Goal: Find specific page/section: Find specific page/section

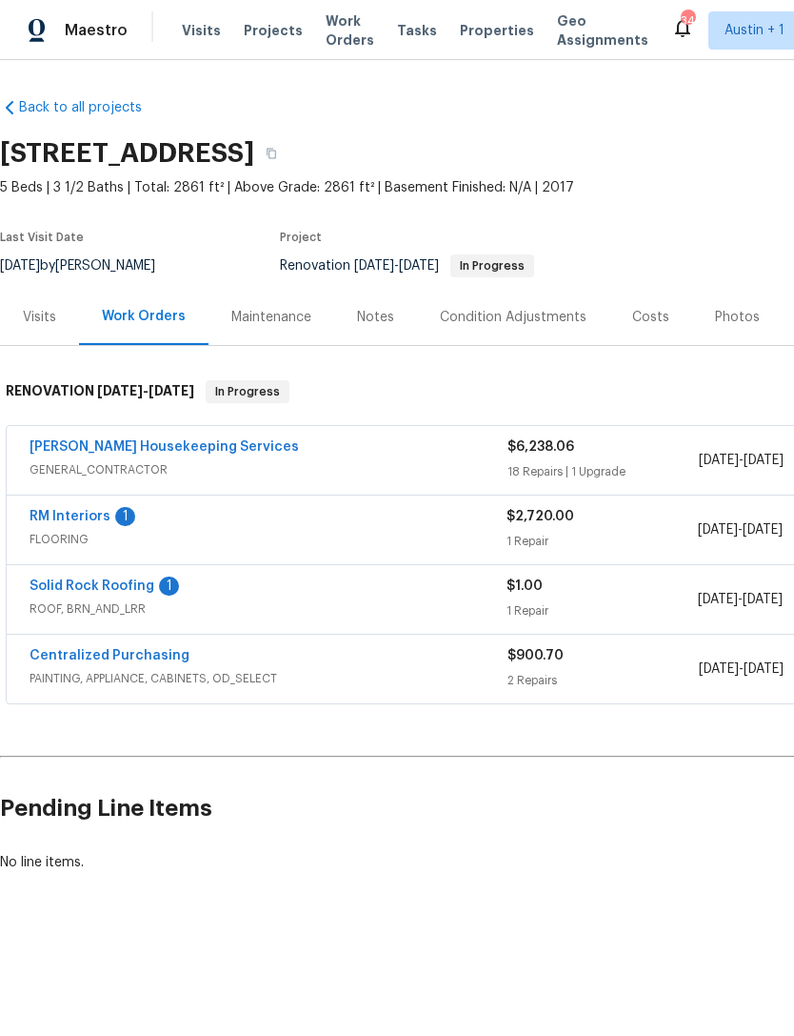
click at [465, 37] on span "Properties" at bounding box center [497, 30] width 74 height 19
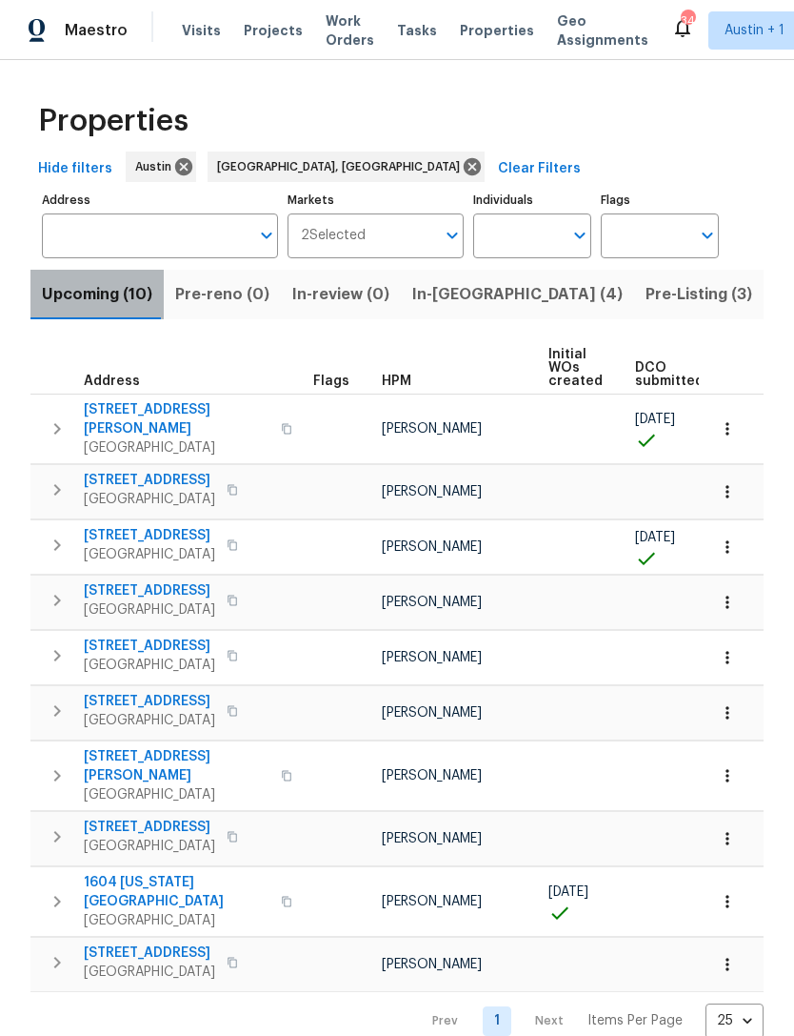
click at [103, 304] on span "Upcoming (10)" at bounding box center [97, 294] width 111 height 27
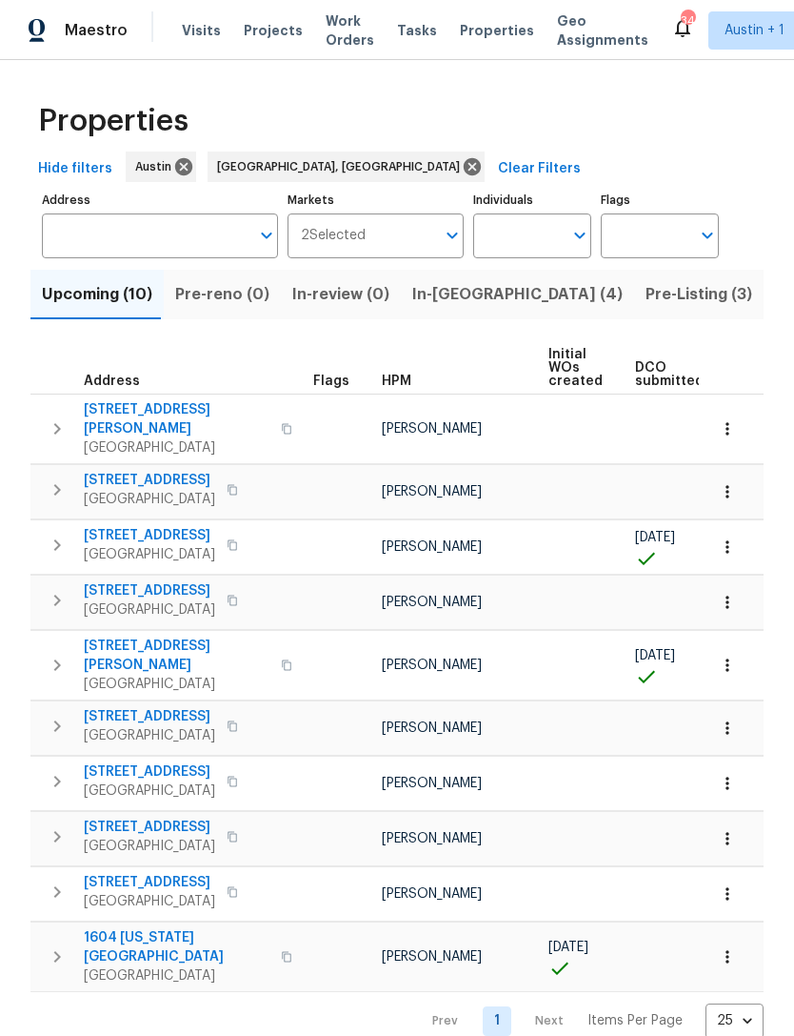
click at [447, 307] on span "In-reno (4)" at bounding box center [517, 294] width 211 height 27
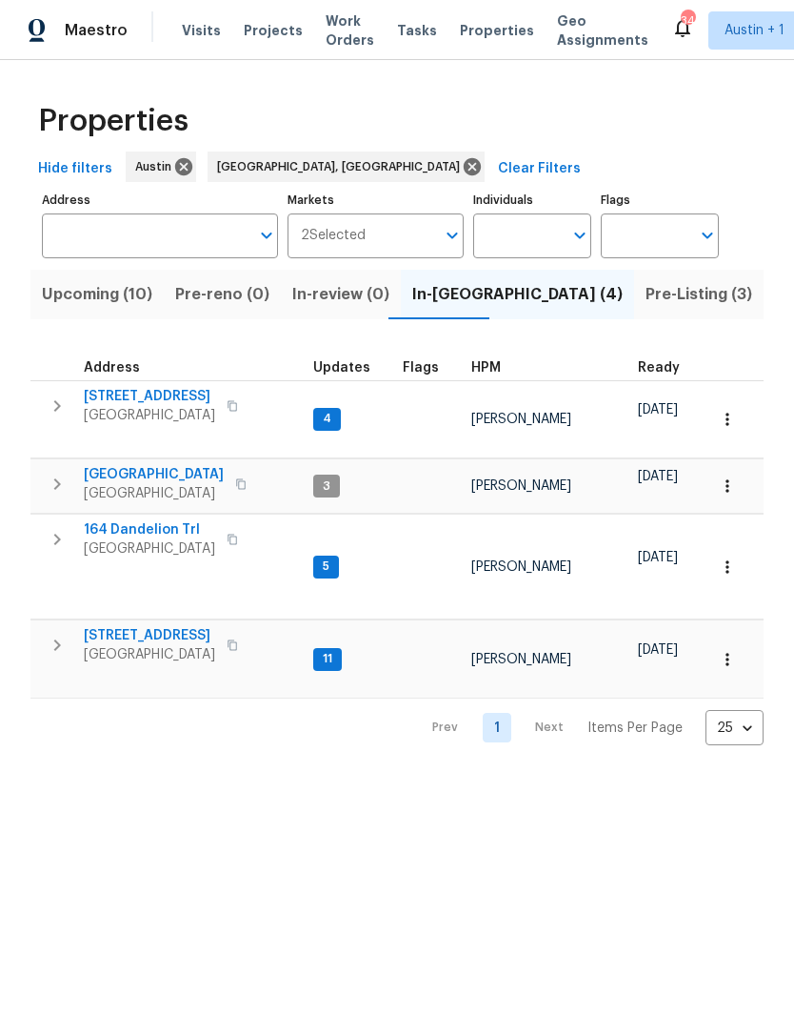
click at [646, 295] on span "Pre-Listing (3)" at bounding box center [699, 294] width 107 height 27
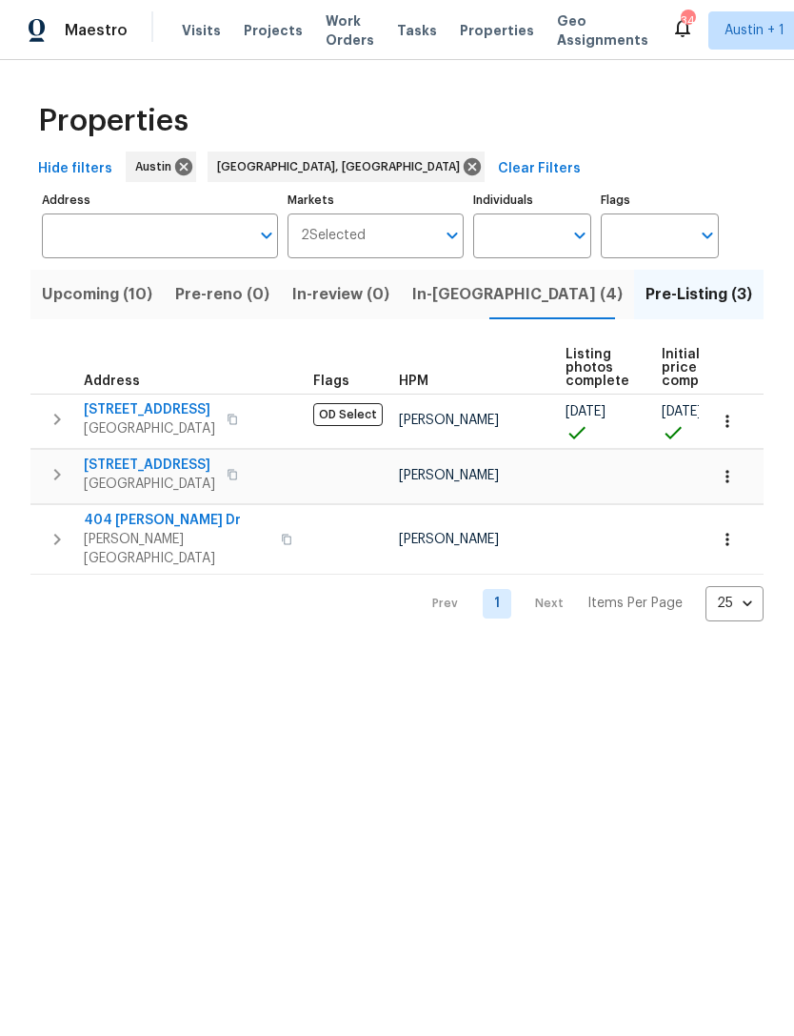
click at [98, 306] on span "Upcoming (10)" at bounding box center [97, 294] width 111 height 27
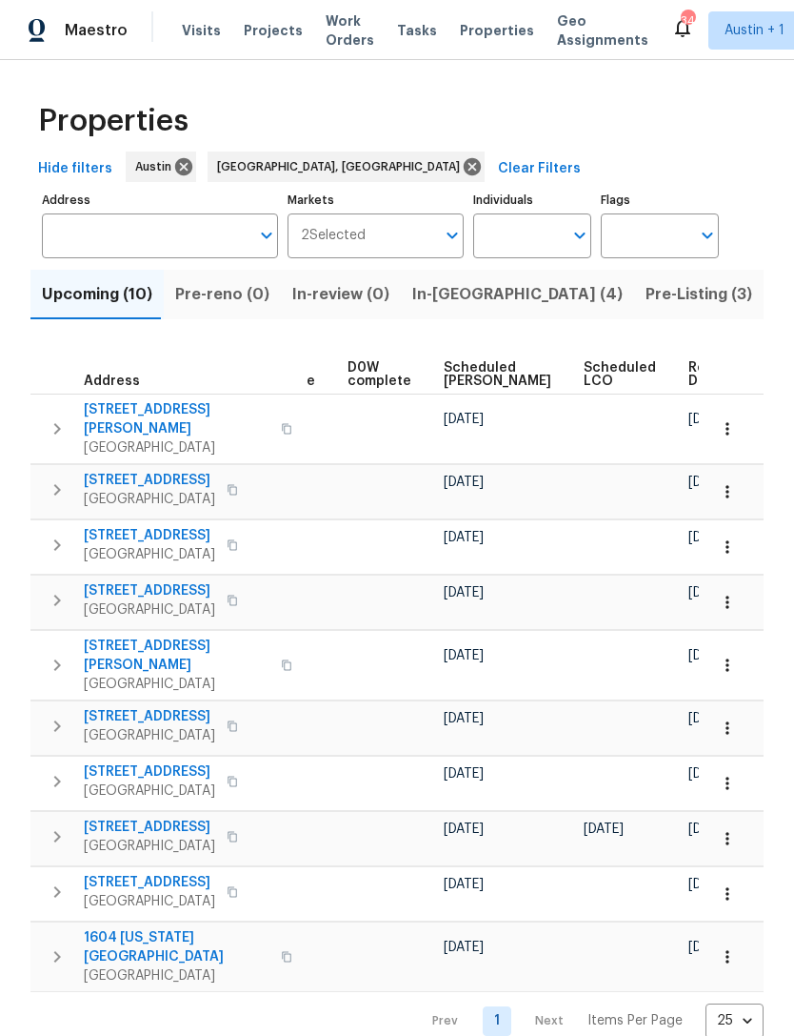
scroll to position [0, 479]
click at [470, 371] on span "Scheduled COE" at bounding box center [504, 374] width 108 height 27
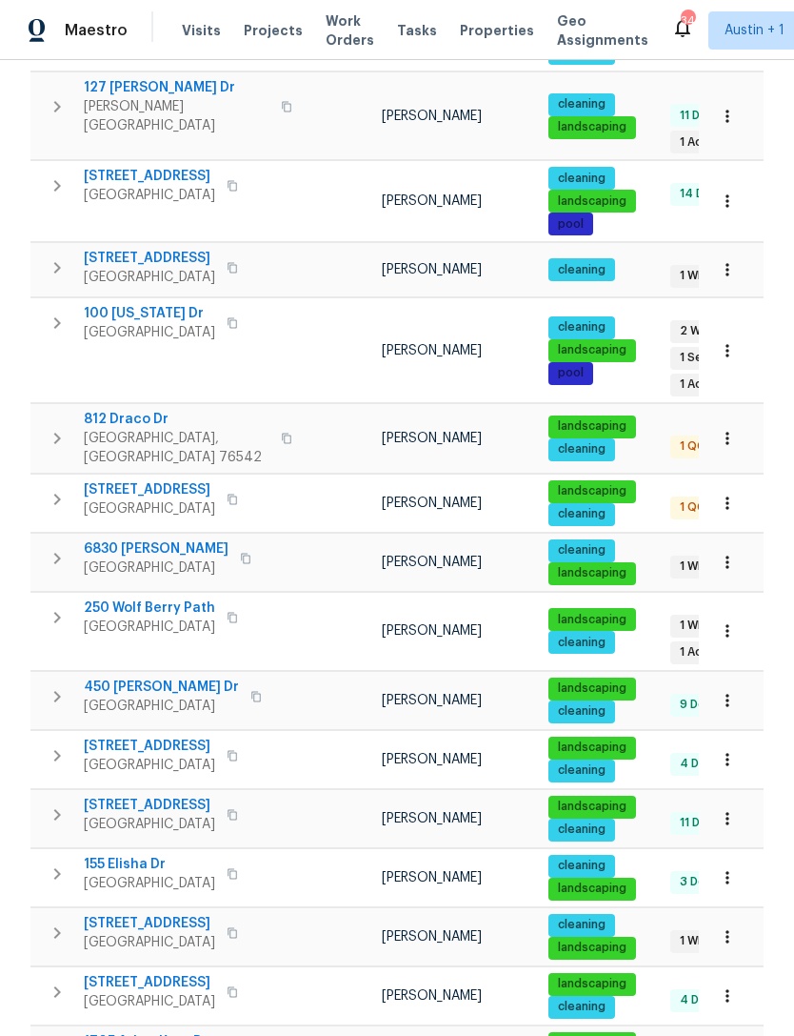
scroll to position [61, 0]
click at [740, 985] on body "Maestro Visits Projects Work Orders Tasks Properties Geo Assignments 34 Austin …" at bounding box center [397, 518] width 794 height 1036
click at [742, 986] on li "100" at bounding box center [735, 983] width 89 height 57
type input "100"
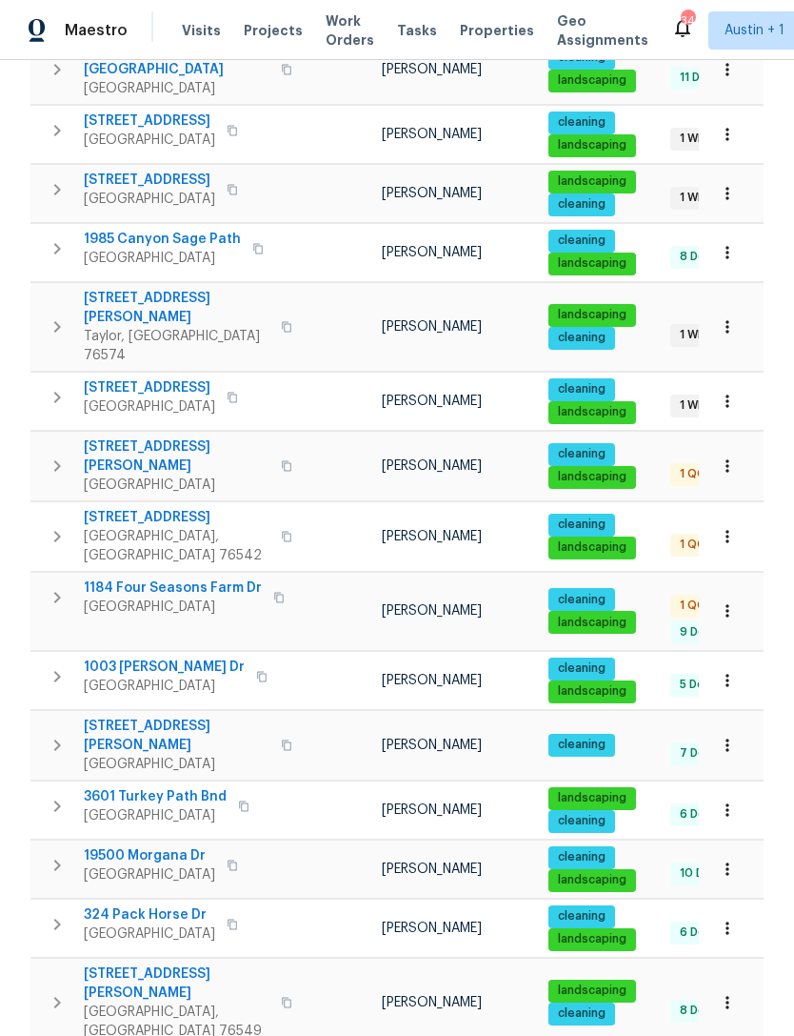
scroll to position [2191, 0]
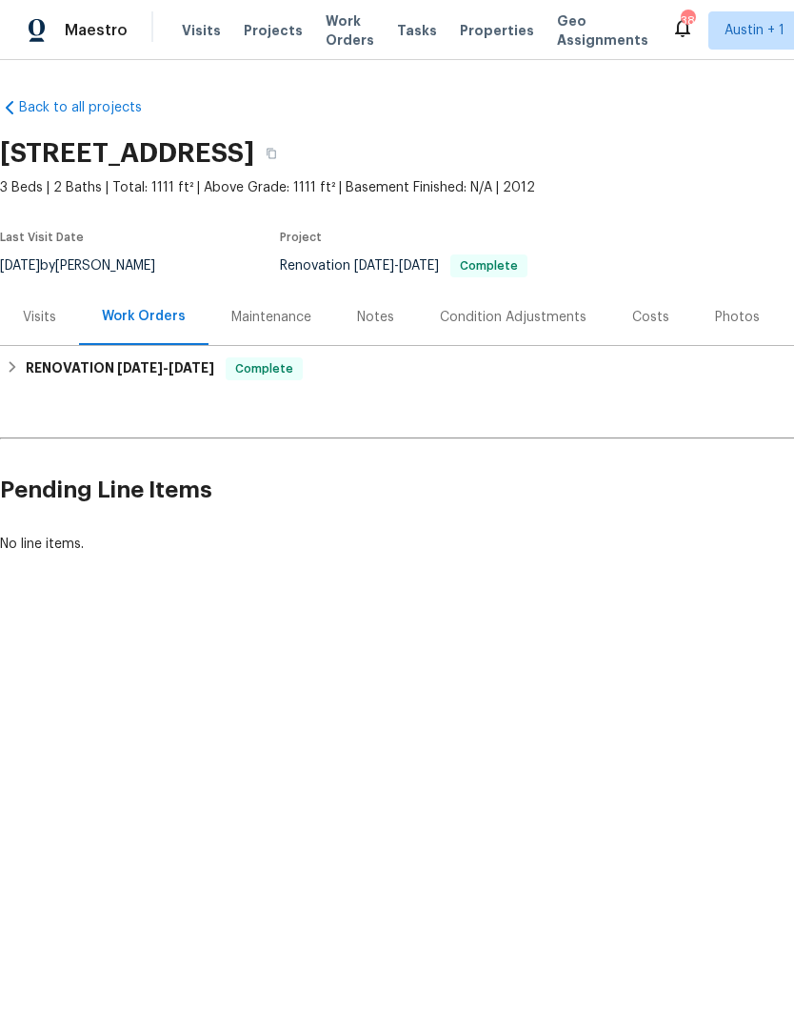
click at [28, 315] on div "Visits" at bounding box center [39, 317] width 33 height 19
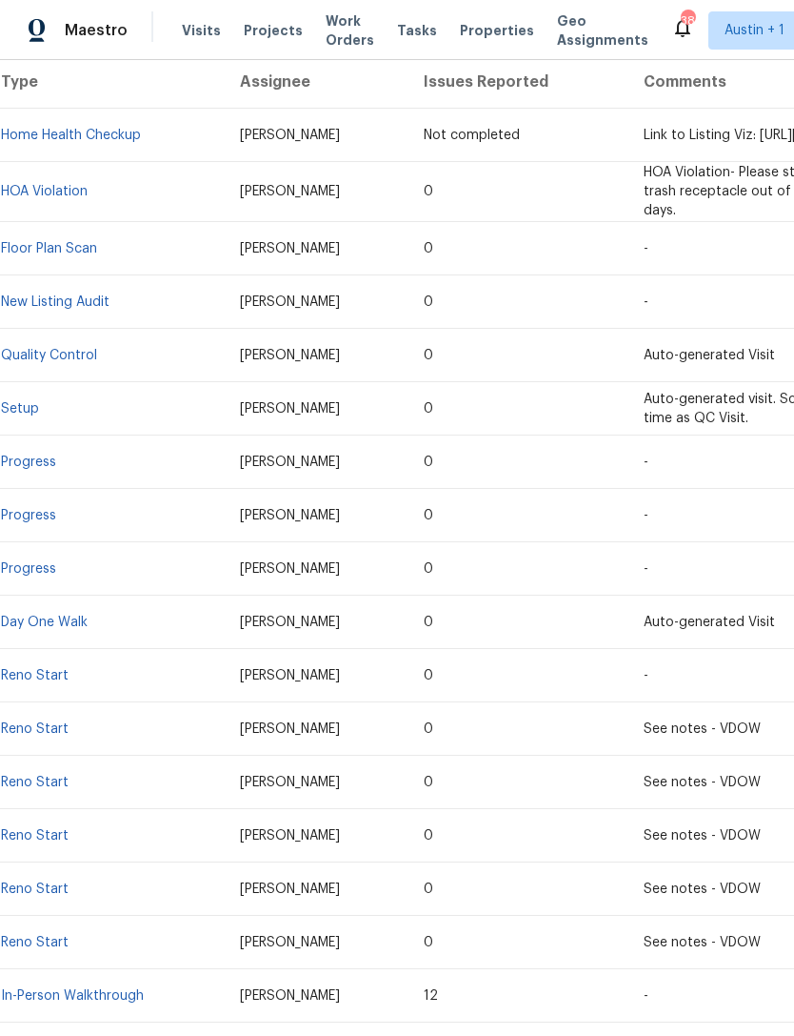
scroll to position [378, 0]
click at [44, 613] on td "Day One Walk" at bounding box center [112, 622] width 225 height 53
click at [46, 626] on link "Day One Walk" at bounding box center [44, 622] width 87 height 13
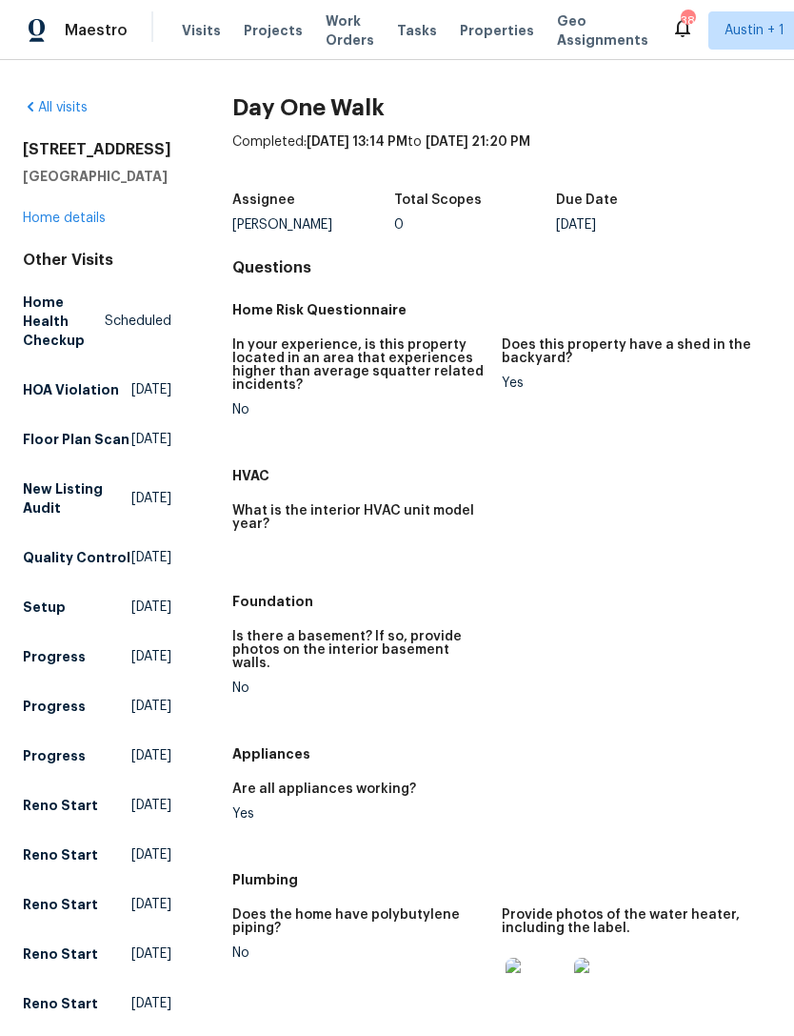
click at [48, 214] on link "Home details" at bounding box center [64, 217] width 83 height 13
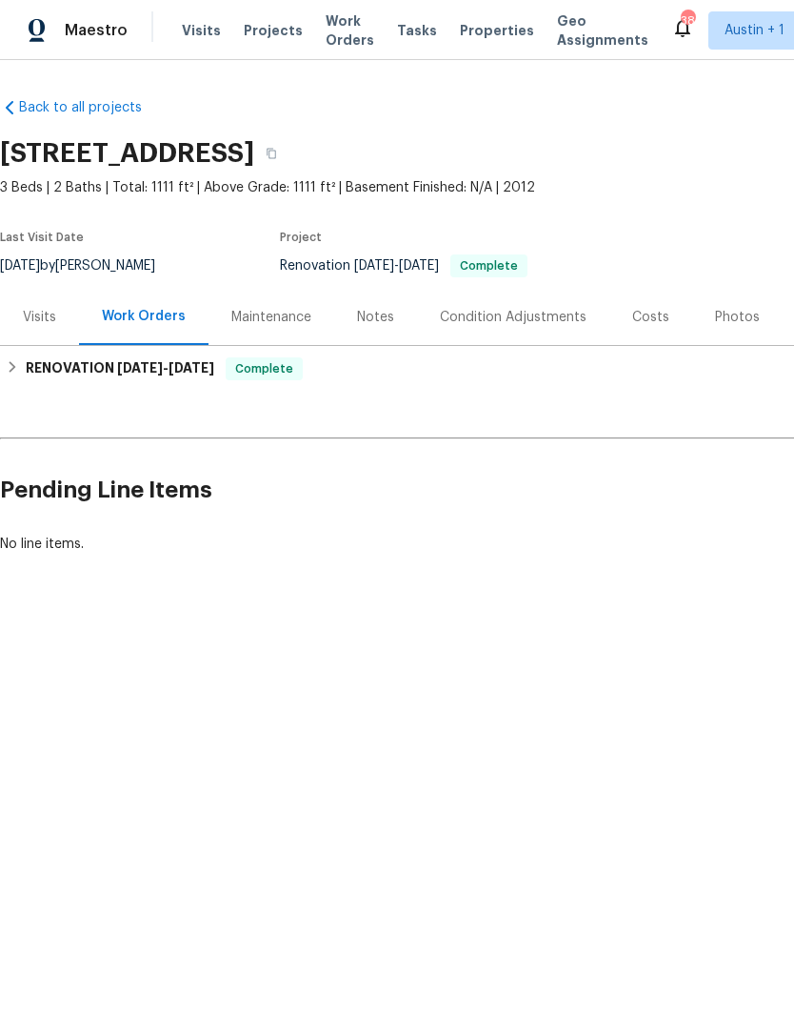
click at [37, 305] on div "Visits" at bounding box center [39, 317] width 79 height 56
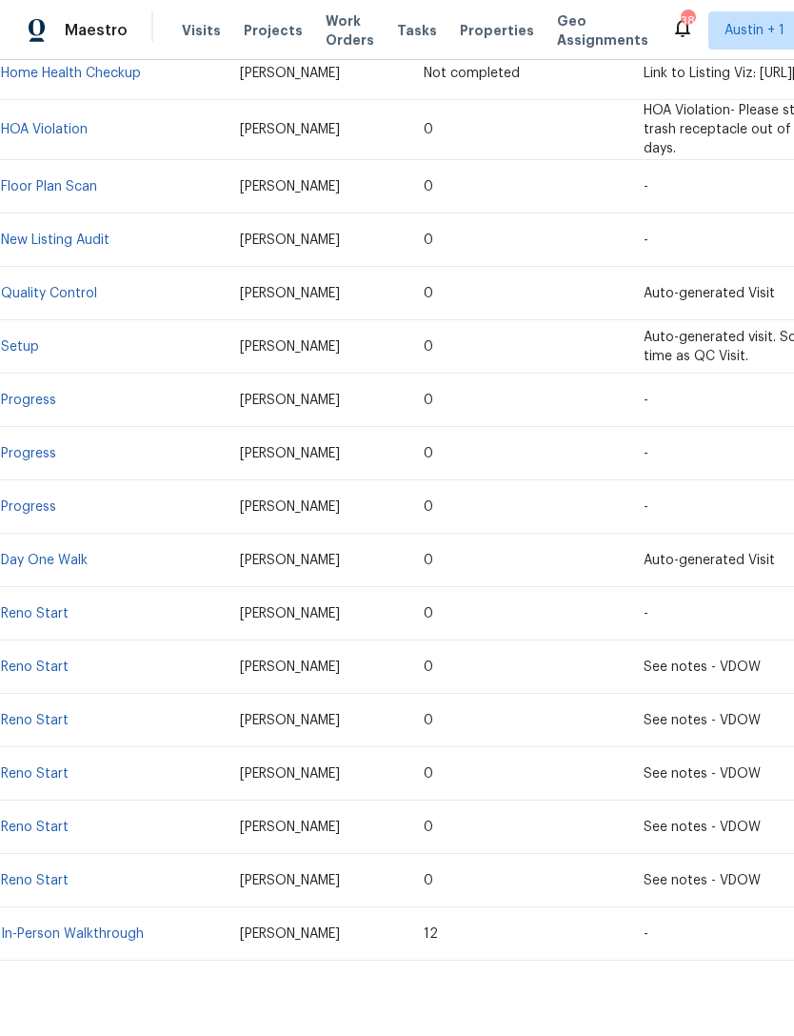
scroll to position [441, 0]
click at [32, 562] on link "Day One Walk" at bounding box center [44, 559] width 87 height 13
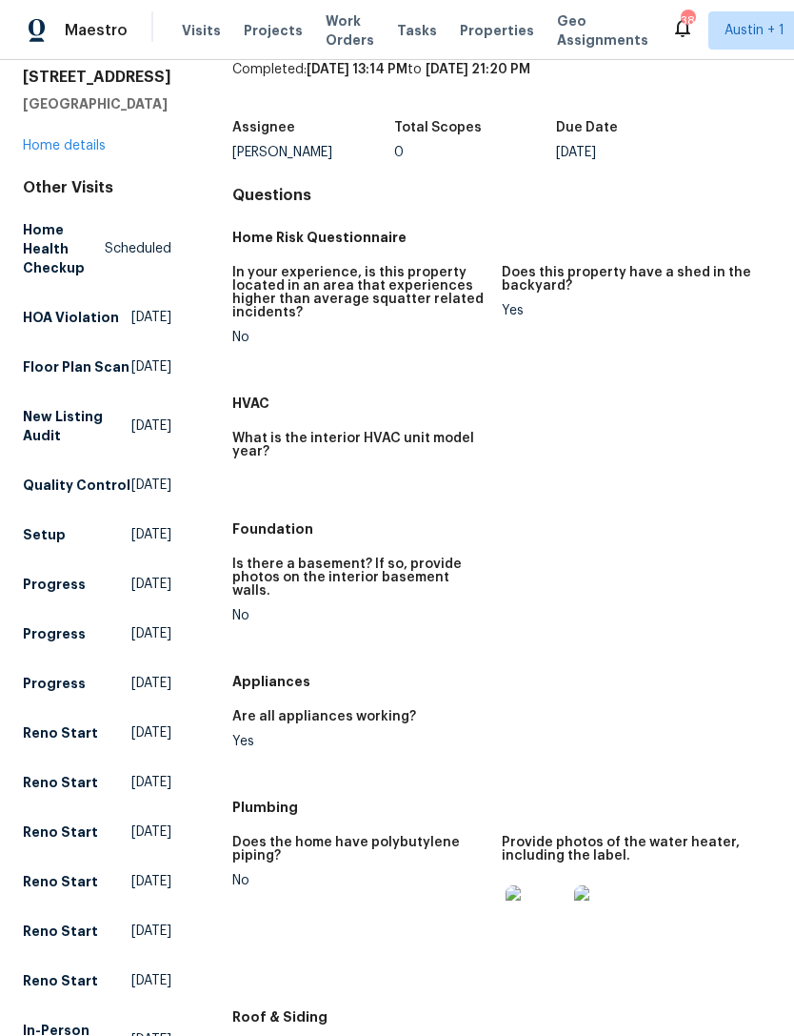
scroll to position [72, 0]
click at [53, 146] on link "Home details" at bounding box center [64, 145] width 83 height 13
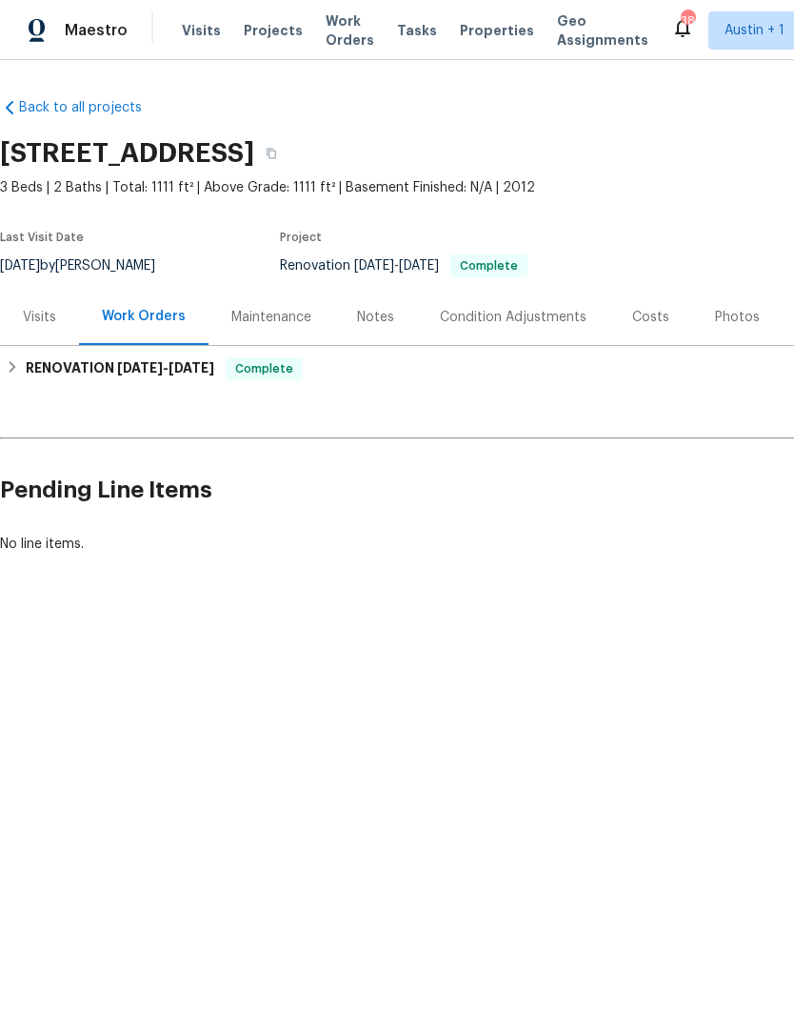
click at [493, 39] on span "Properties" at bounding box center [497, 30] width 74 height 19
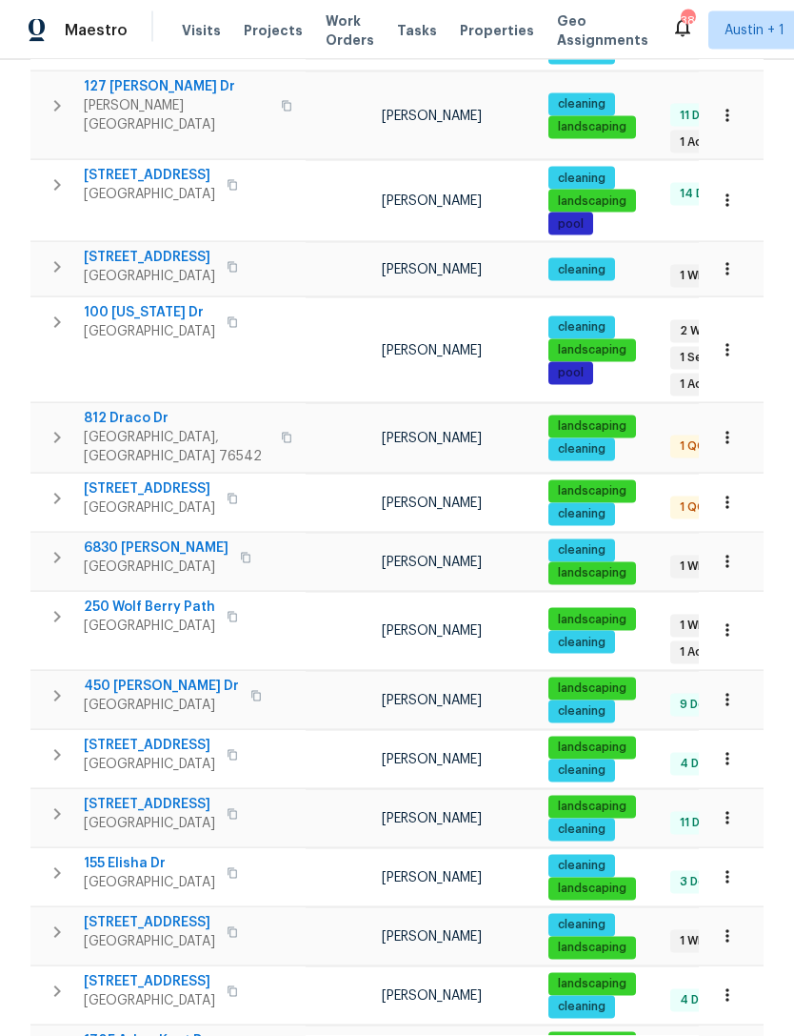
scroll to position [61, 0]
click at [751, 992] on body "Maestro Visits Projects Work Orders Tasks Properties Geo Assignments 38 Austin …" at bounding box center [397, 518] width 794 height 1036
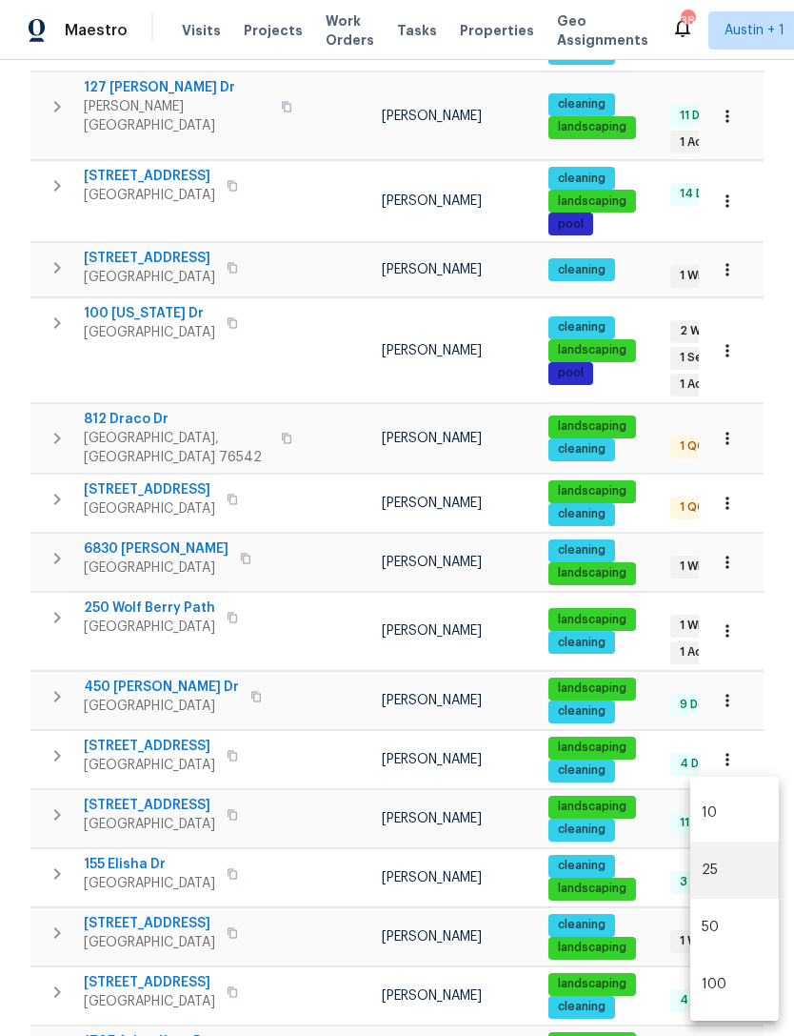
click at [747, 976] on li "100" at bounding box center [735, 983] width 89 height 57
type input "100"
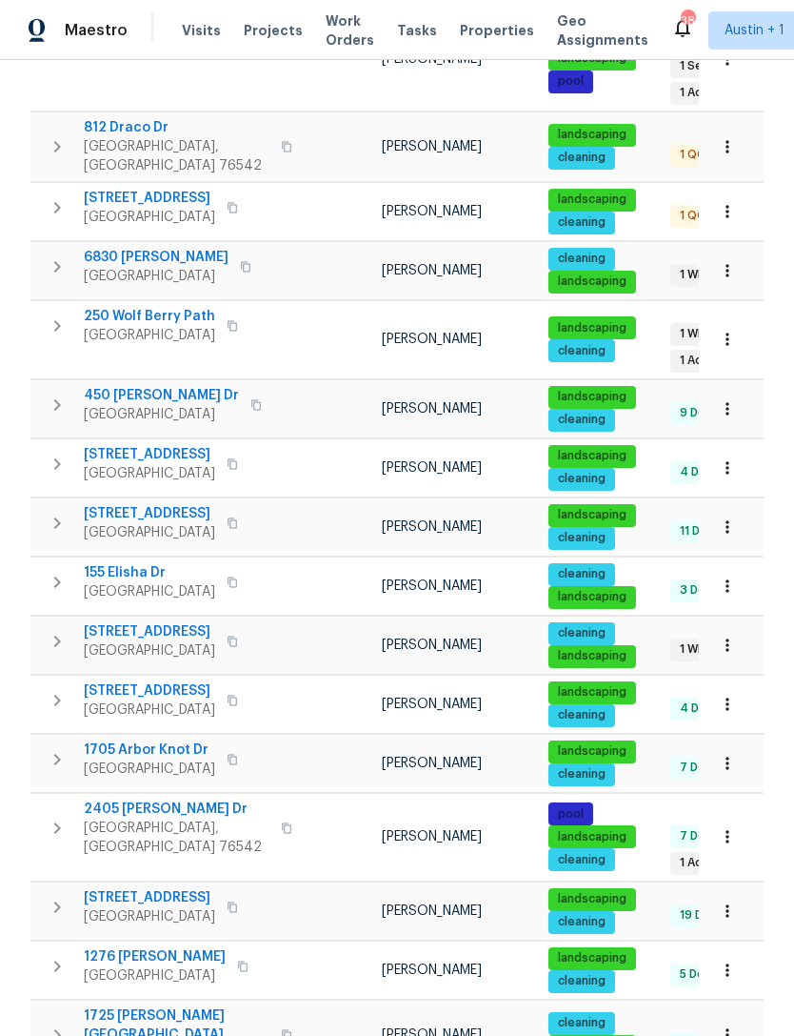
scroll to position [1213, 0]
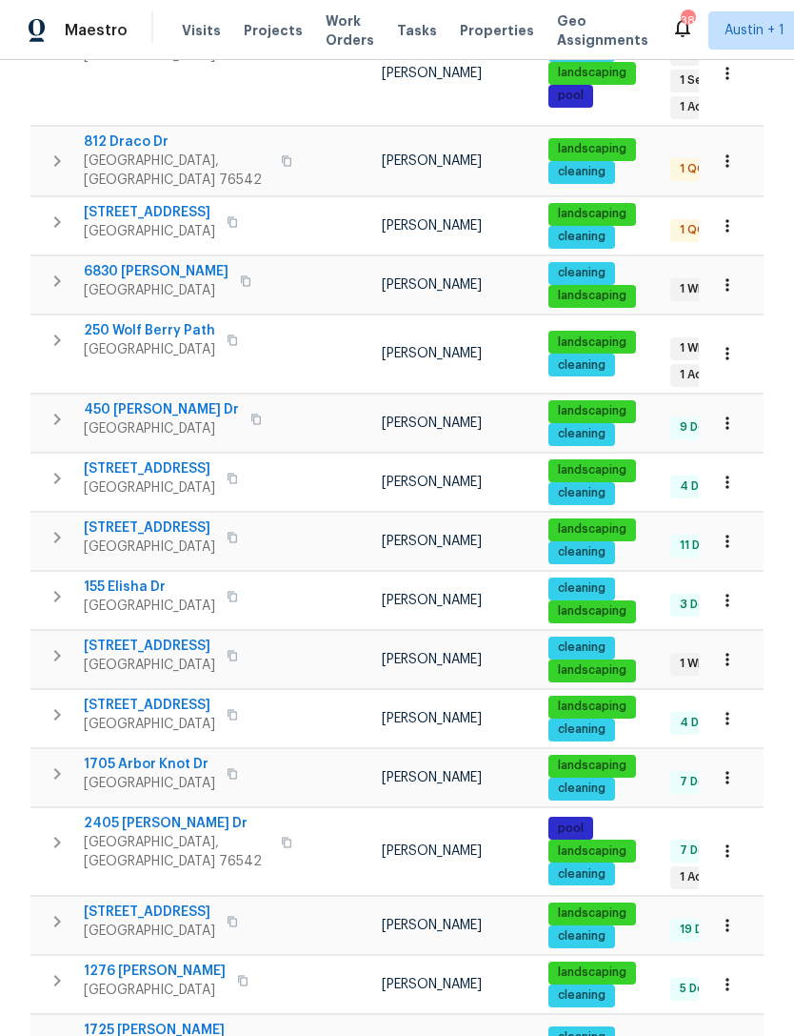
click at [120, 577] on span "155 Elisha Dr" at bounding box center [149, 586] width 131 height 19
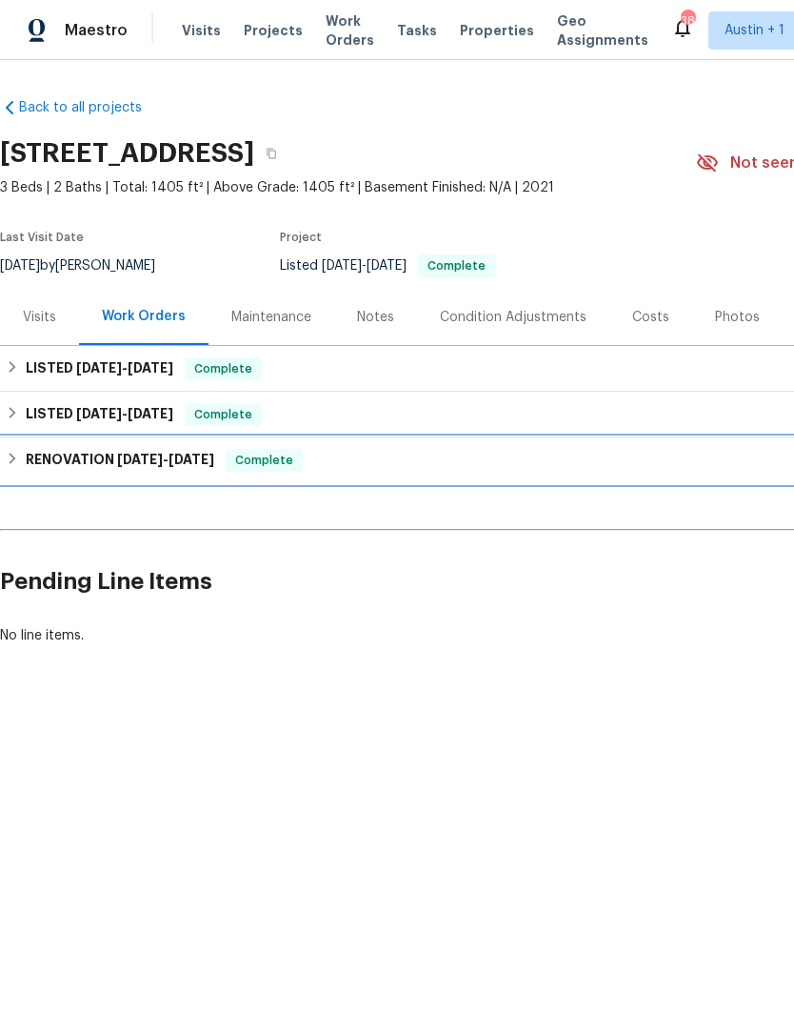
click at [28, 455] on h6 "RENOVATION [DATE] - [DATE]" at bounding box center [120, 460] width 189 height 23
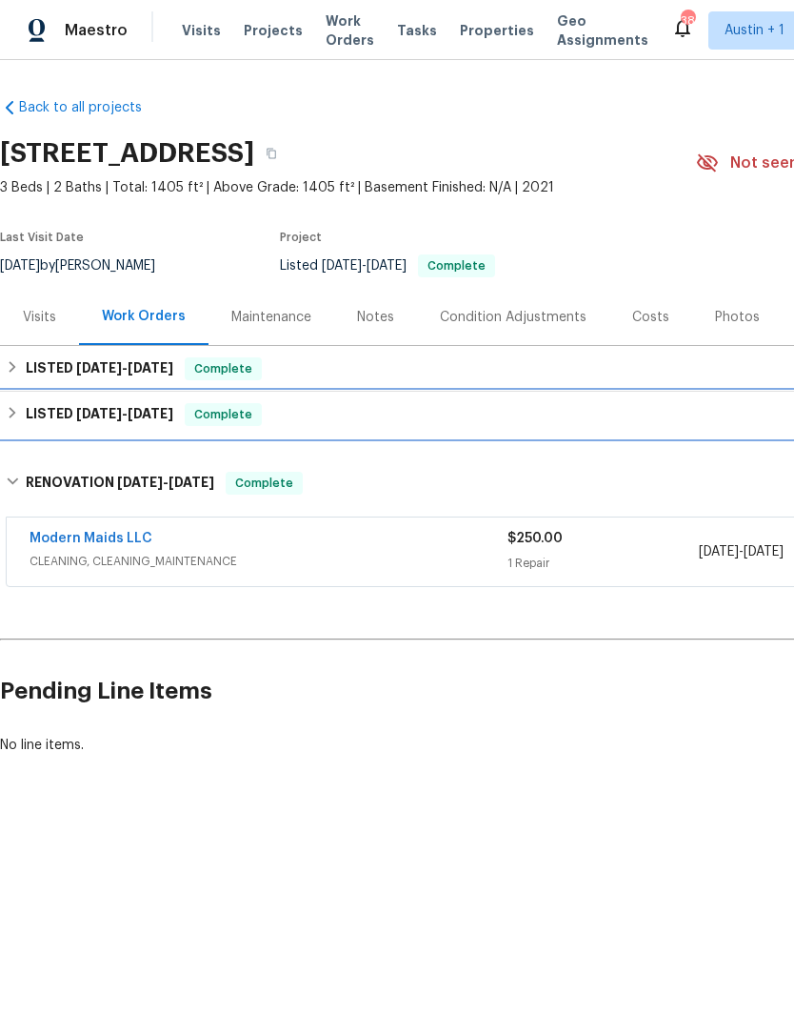
click at [27, 412] on h6 "LISTED [DATE] - [DATE]" at bounding box center [100, 414] width 148 height 23
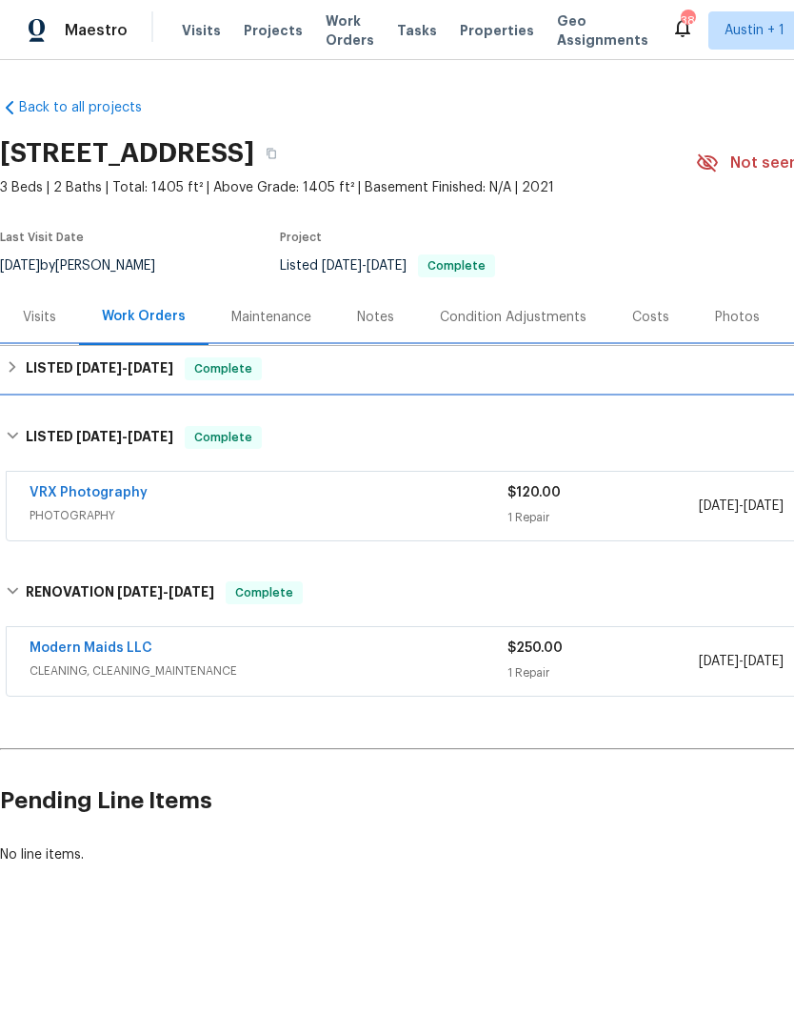
click at [26, 357] on h6 "LISTED [DATE] - [DATE]" at bounding box center [100, 368] width 148 height 23
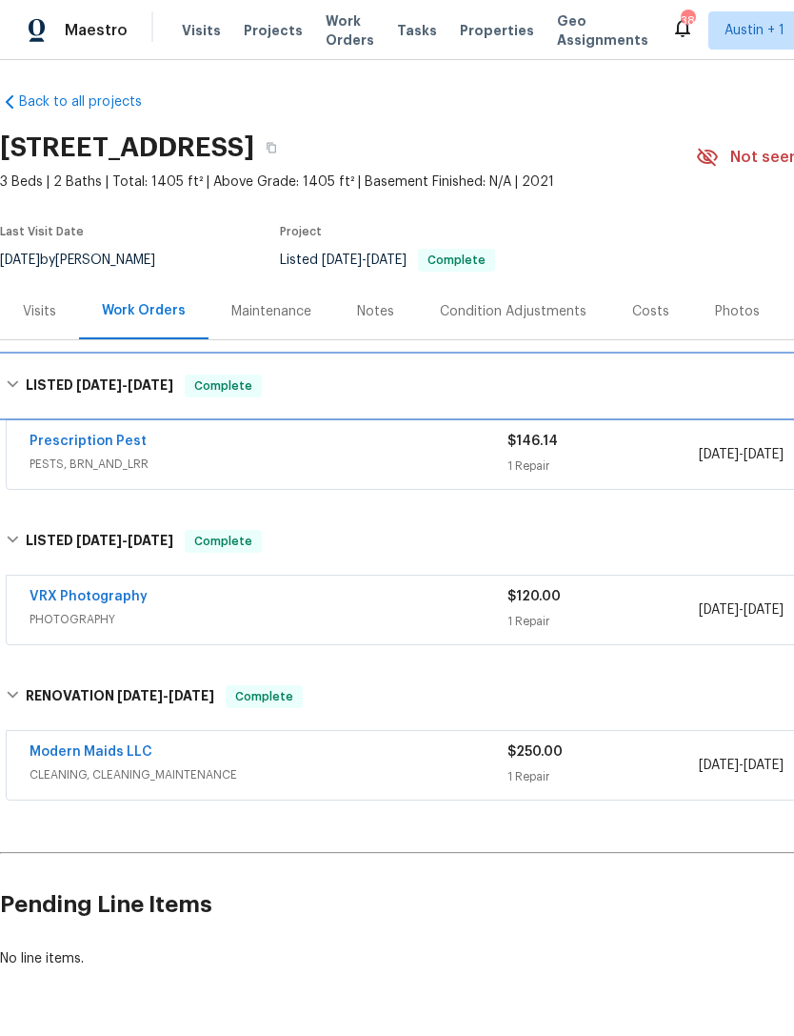
scroll to position [6, 0]
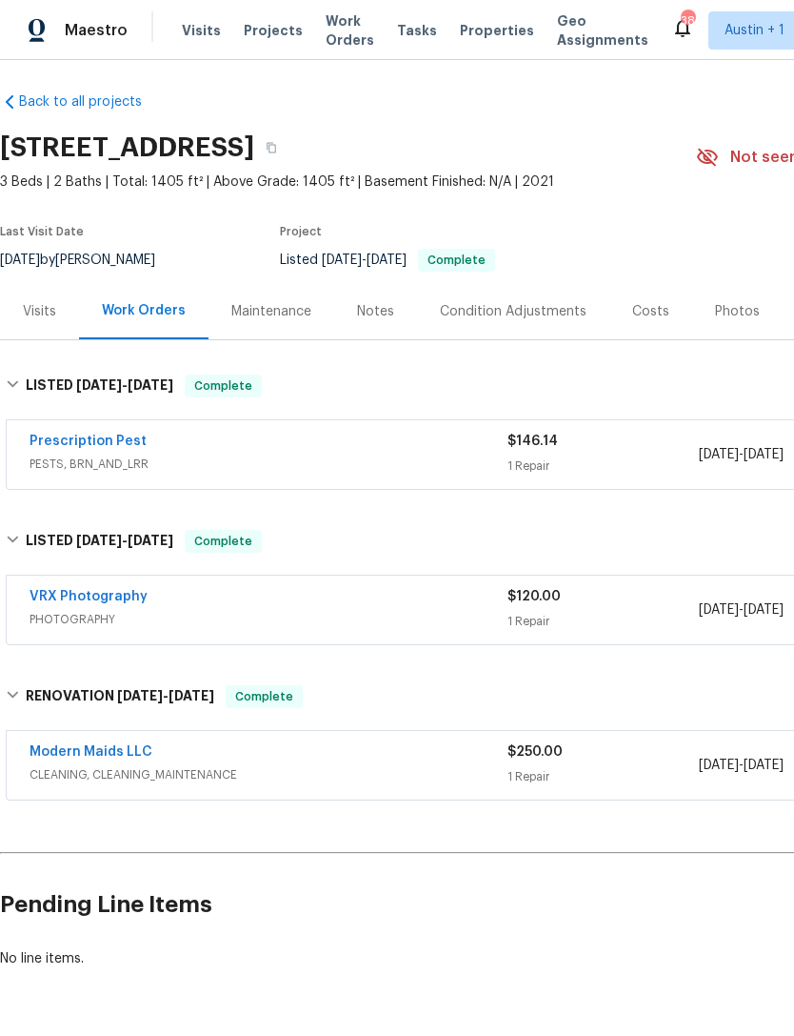
click at [33, 310] on div "Visits" at bounding box center [39, 311] width 33 height 19
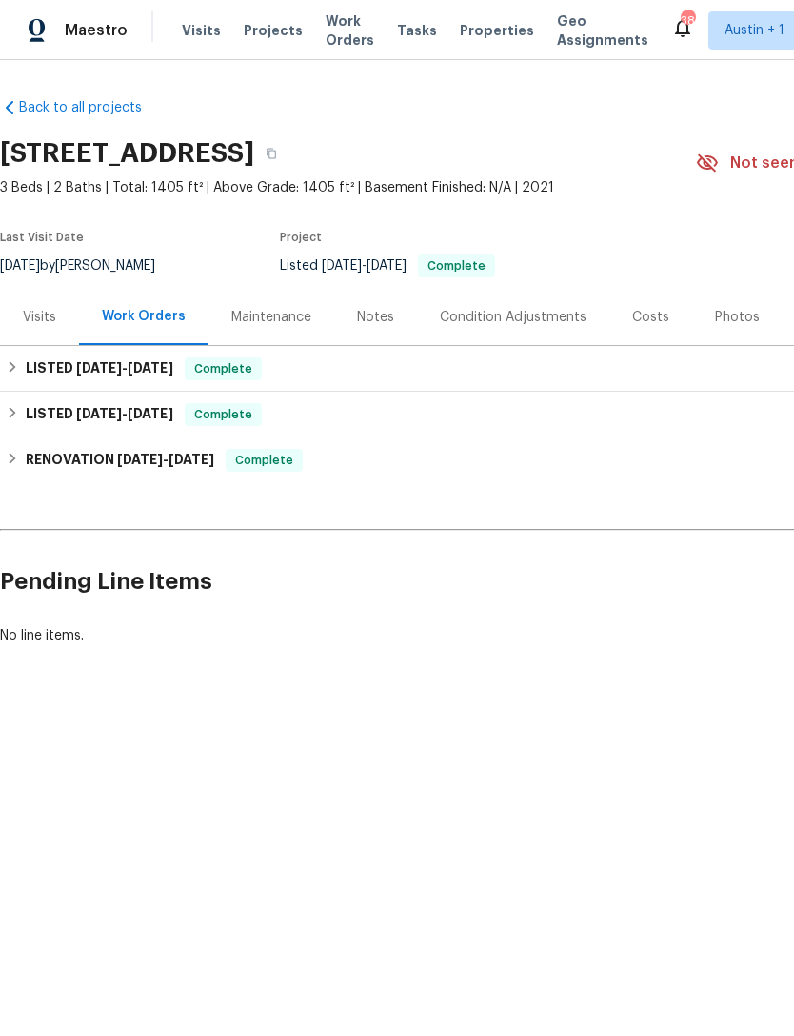
click at [473, 24] on span "Properties" at bounding box center [497, 30] width 74 height 19
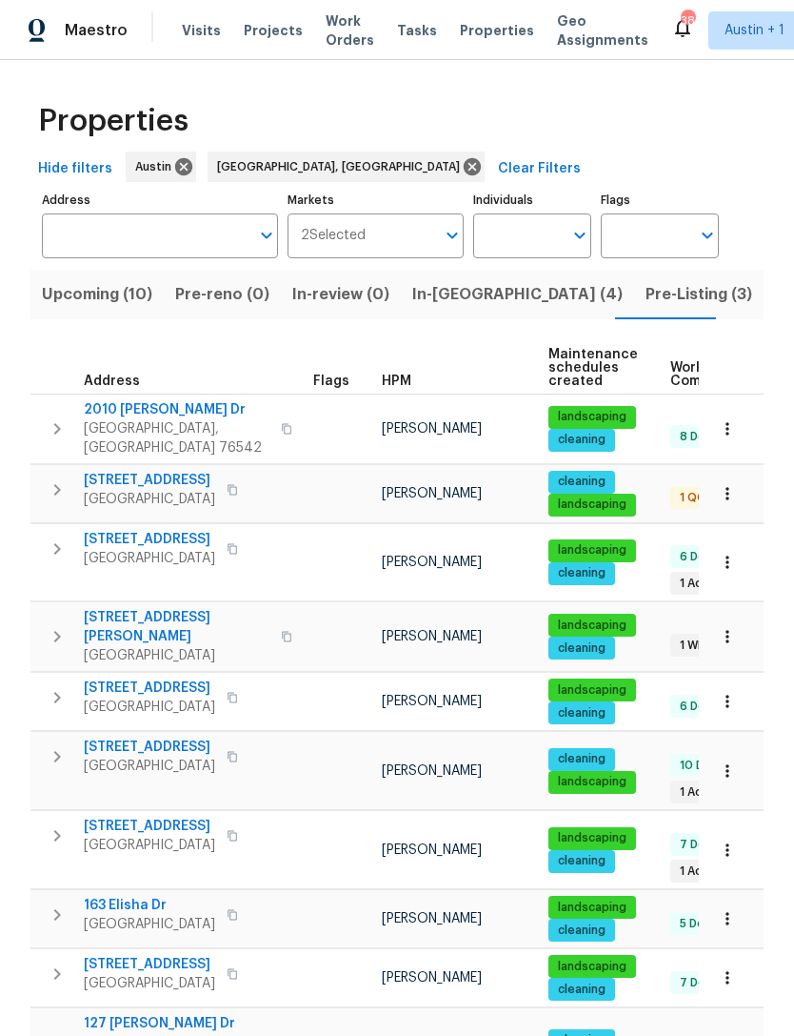
click at [89, 246] on input "Address" at bounding box center [146, 235] width 208 height 45
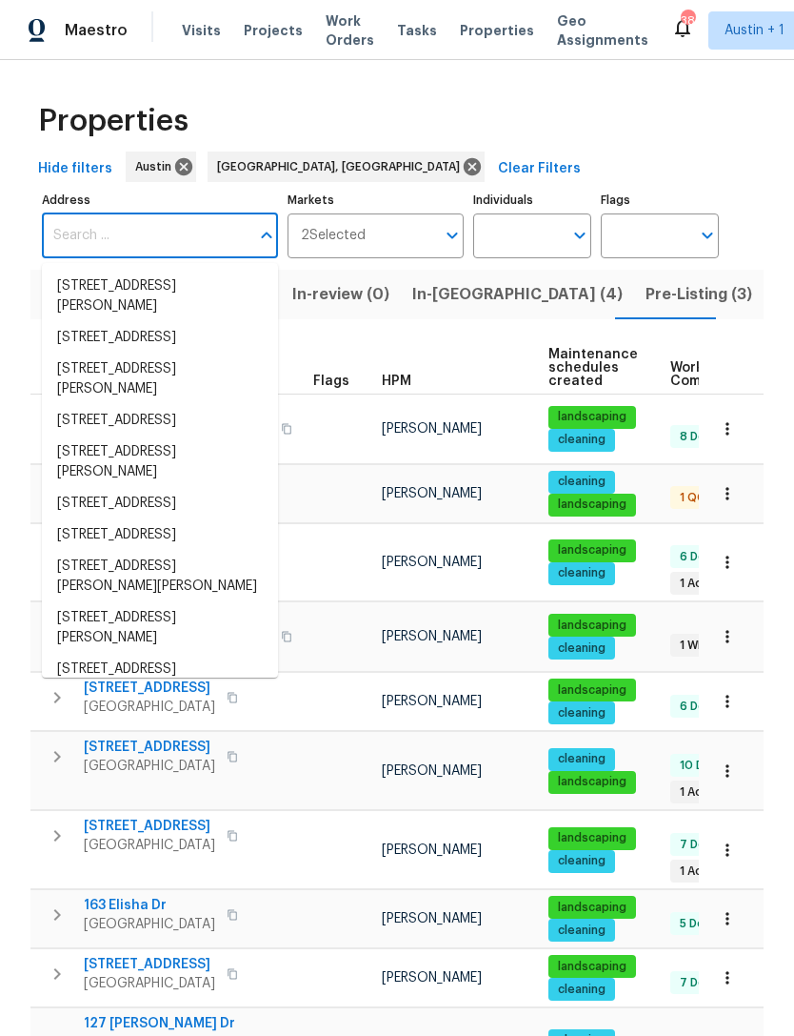
click at [710, 115] on div "Properties" at bounding box center [397, 120] width 734 height 61
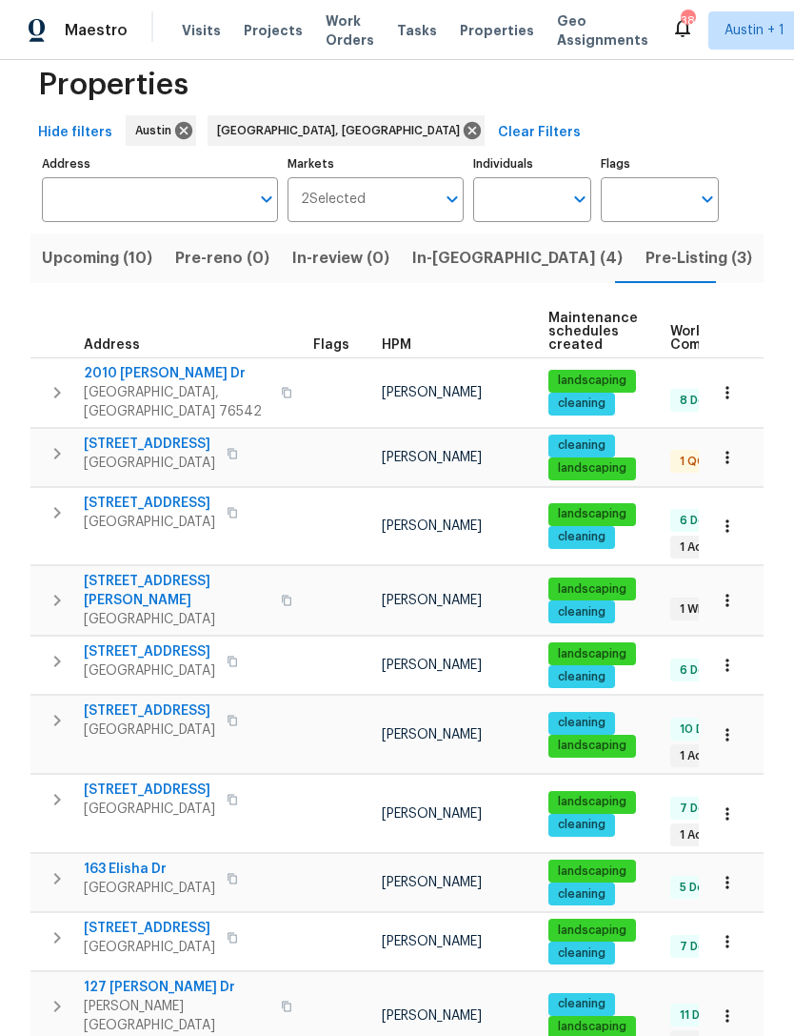
scroll to position [40, 0]
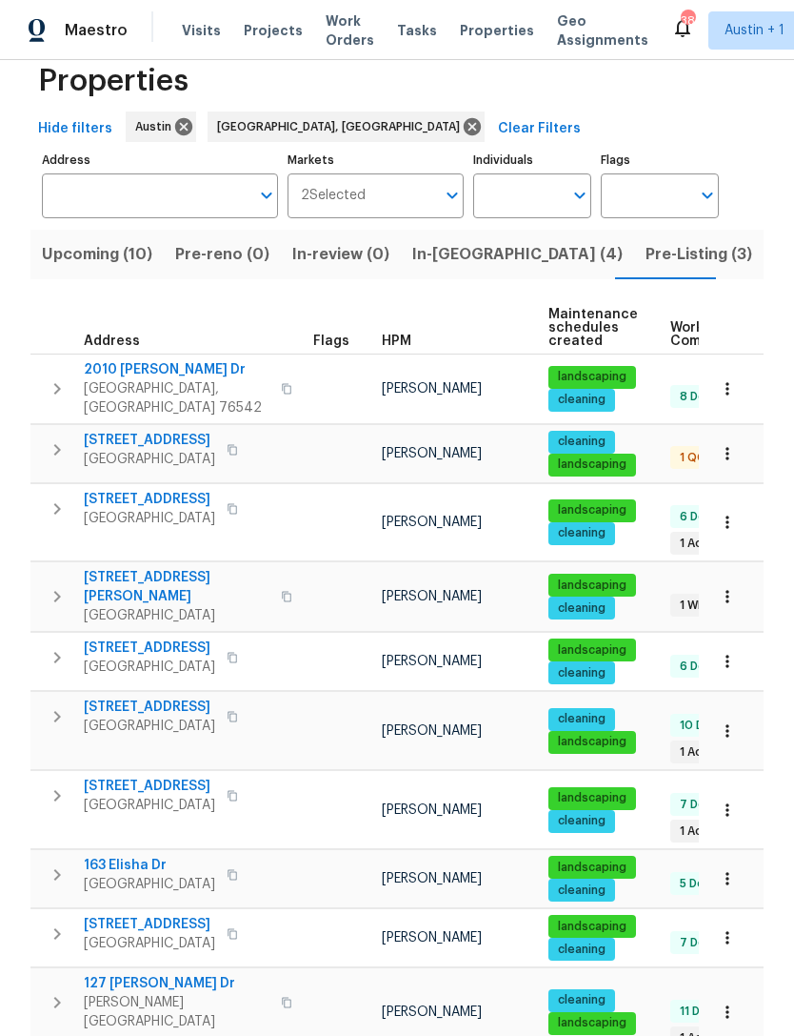
click at [113, 692] on span "163 Elisha Dr" at bounding box center [149, 864] width 131 height 19
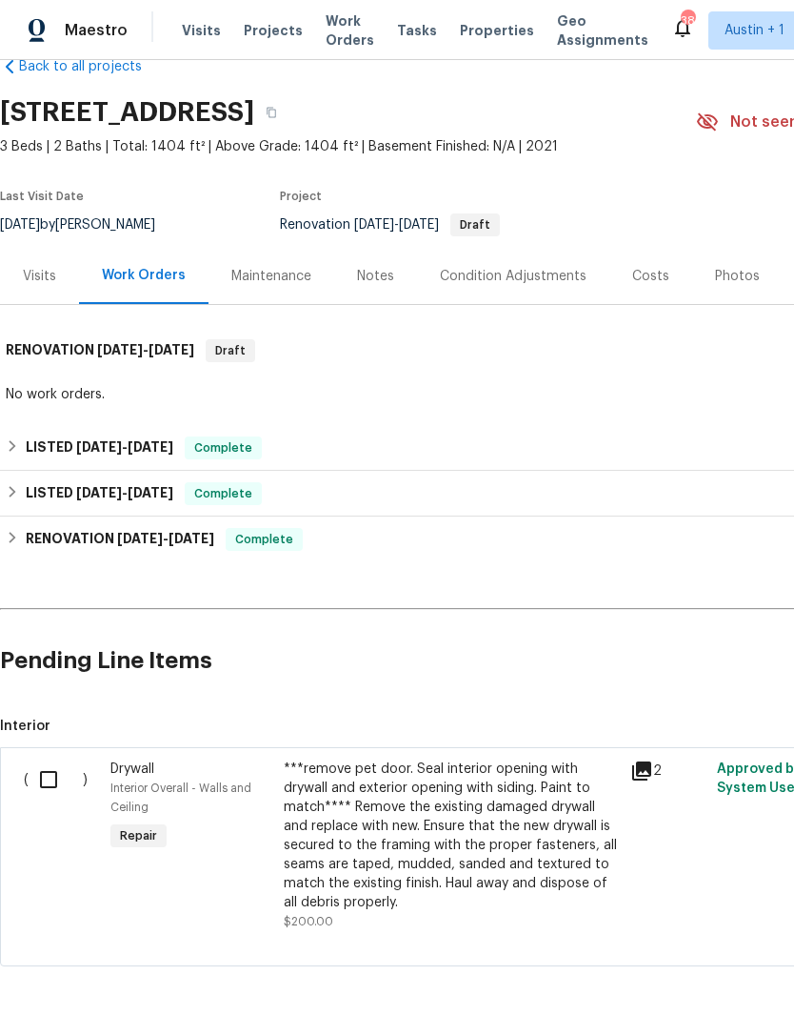
scroll to position [40, 0]
click at [33, 284] on div "Visits" at bounding box center [39, 277] width 33 height 19
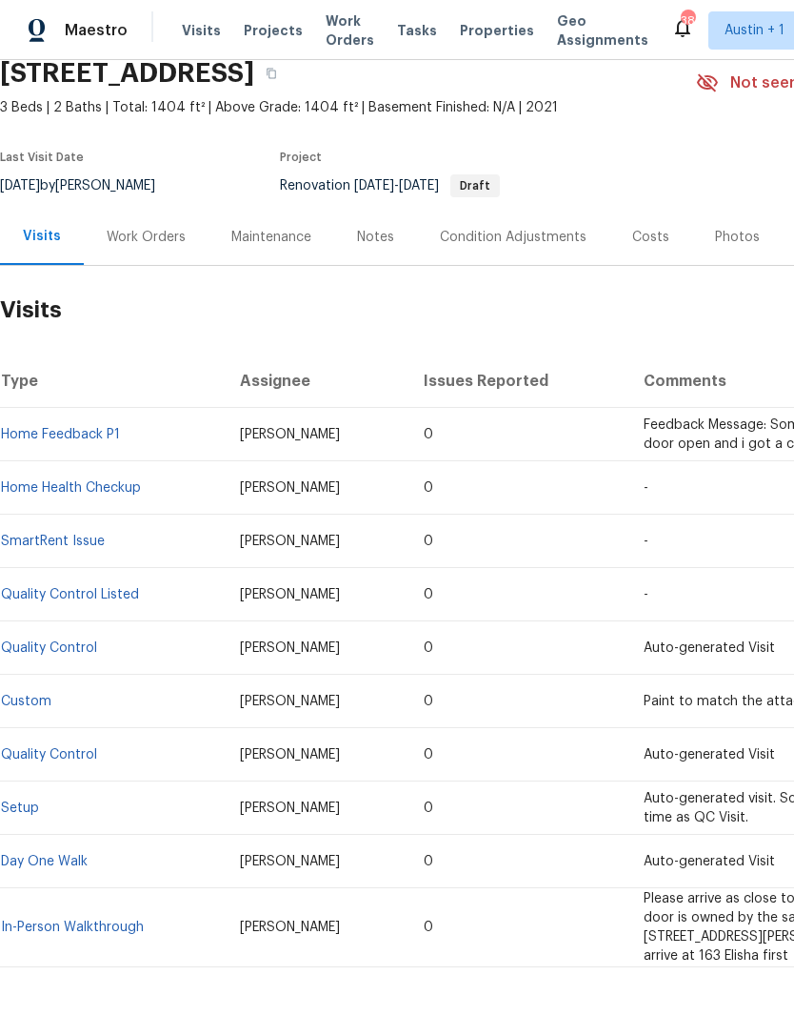
scroll to position [80, 0]
click at [42, 859] on link "Day One Walk" at bounding box center [44, 861] width 87 height 13
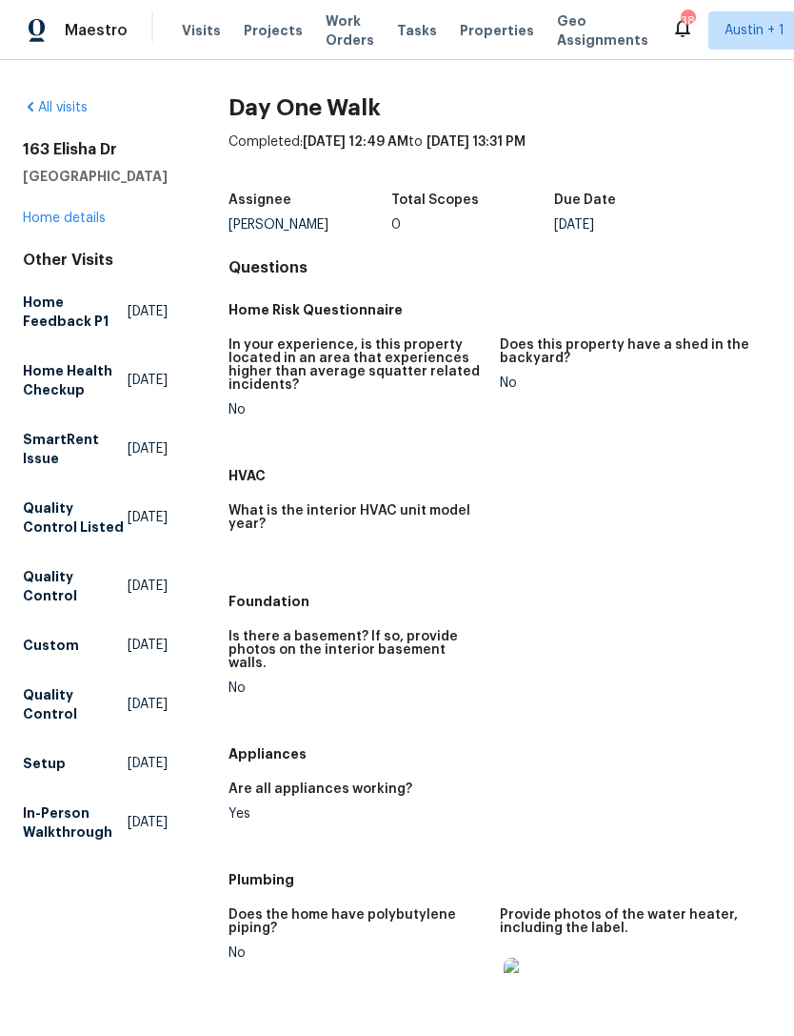
click at [43, 225] on link "Home details" at bounding box center [64, 217] width 83 height 13
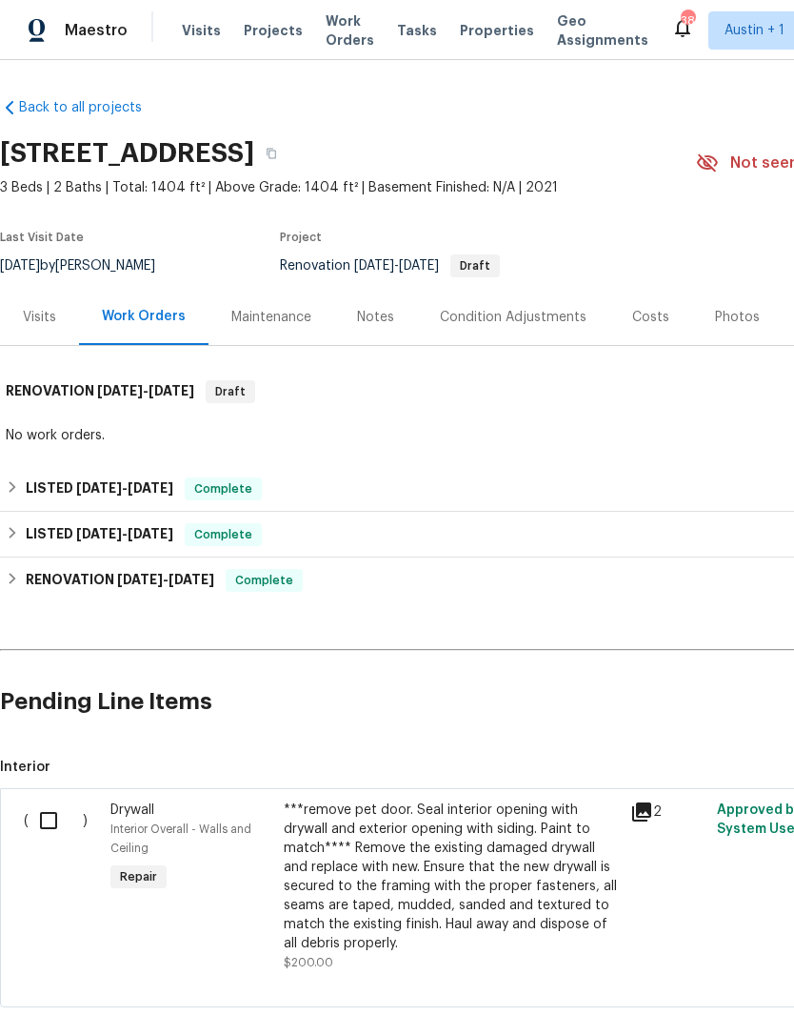
click at [739, 326] on div "Photos" at bounding box center [737, 317] width 45 height 19
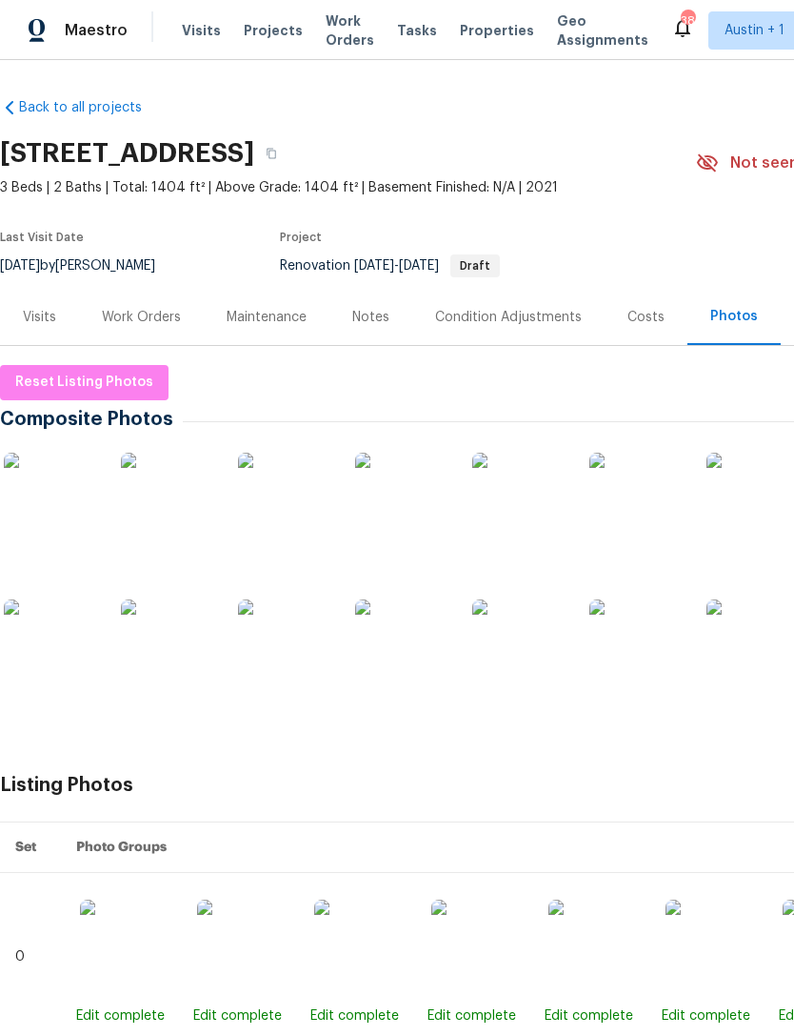
click at [549, 519] on img at bounding box center [520, 499] width 95 height 95
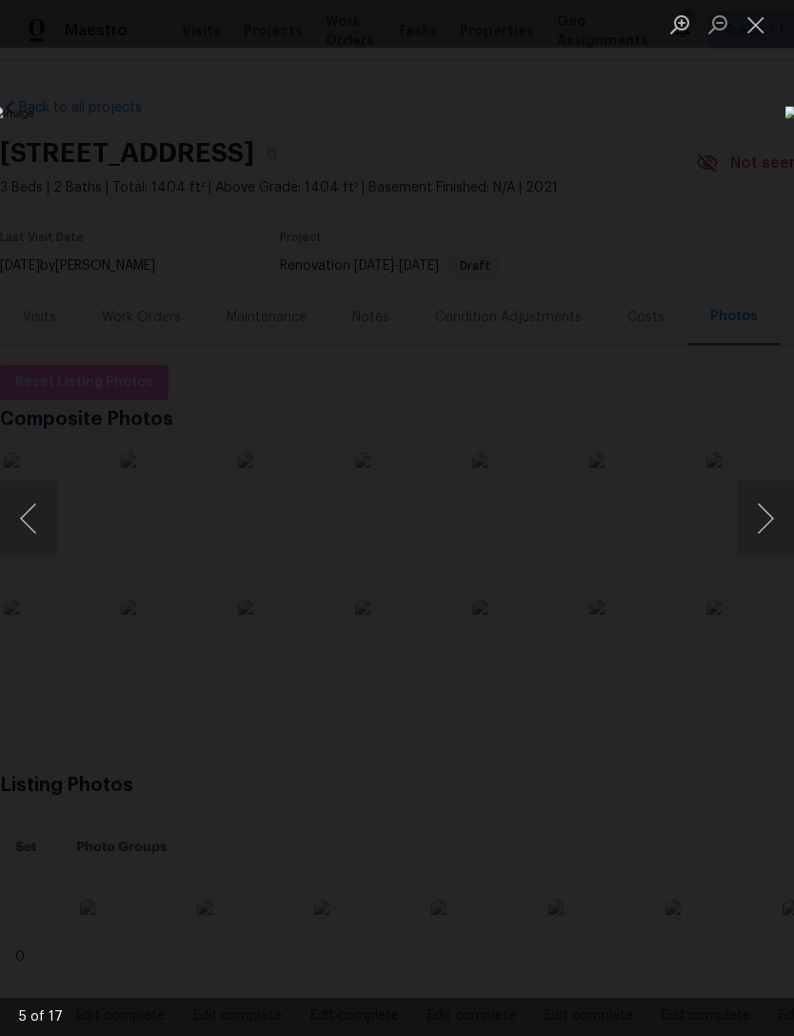
click at [680, 79] on div "Lightbox" at bounding box center [397, 518] width 794 height 1036
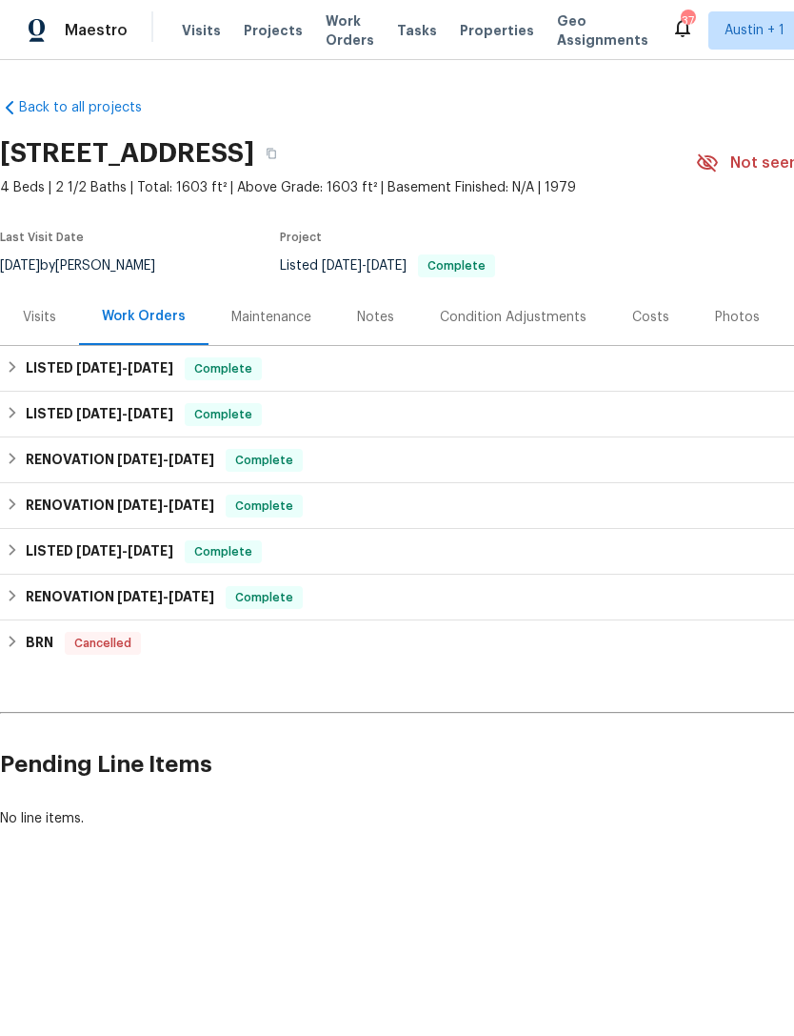
click at [370, 320] on div "Notes" at bounding box center [375, 317] width 37 height 19
